Goal: Register for event/course

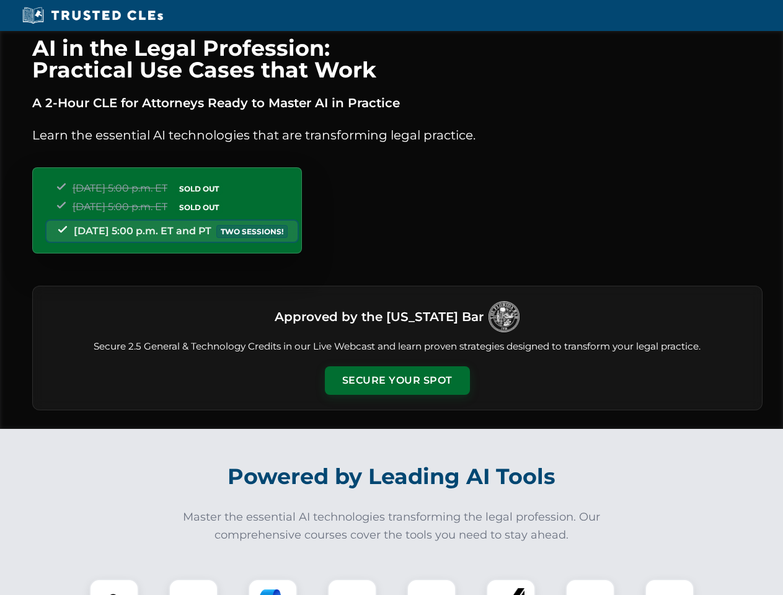
click at [397, 381] on button "Secure Your Spot" at bounding box center [397, 380] width 145 height 29
click at [114, 587] on img at bounding box center [114, 604] width 36 height 36
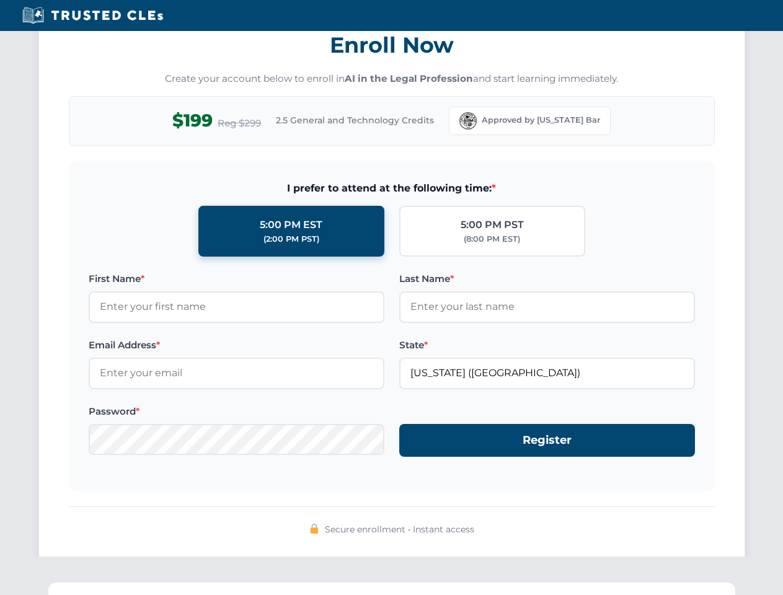
scroll to position [1217, 0]
